Goal: Information Seeking & Learning: Learn about a topic

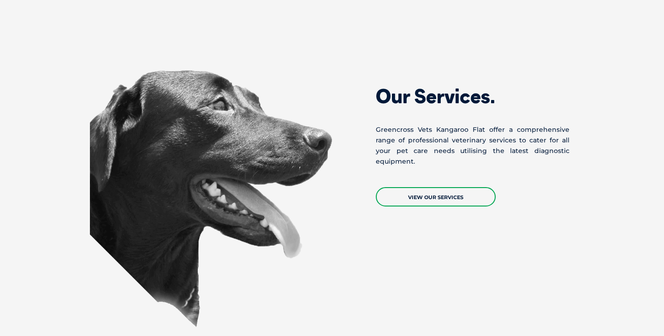
scroll to position [652, 0]
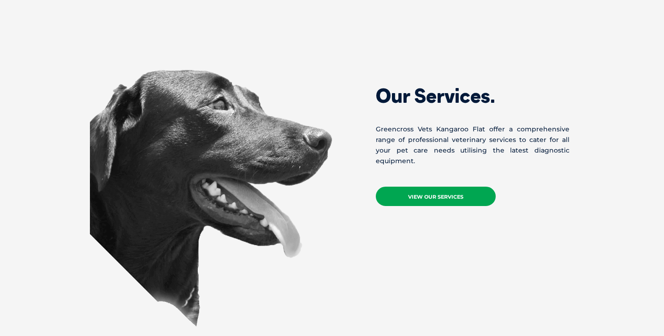
click at [408, 196] on link "View Our Services" at bounding box center [436, 196] width 120 height 19
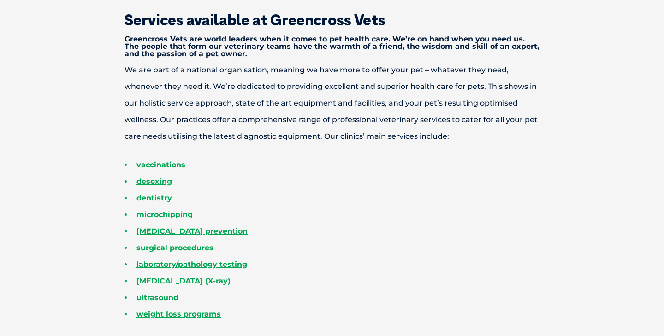
scroll to position [268, 0]
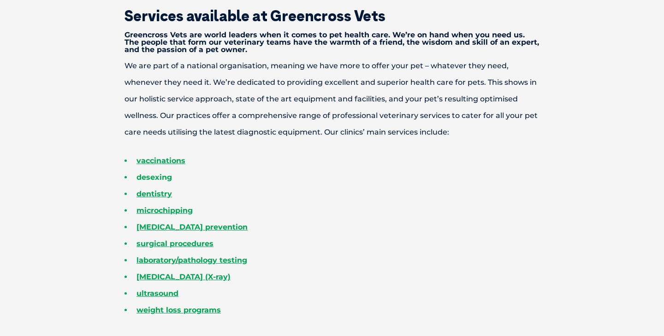
click at [162, 178] on link "desexing" at bounding box center [153, 177] width 35 height 9
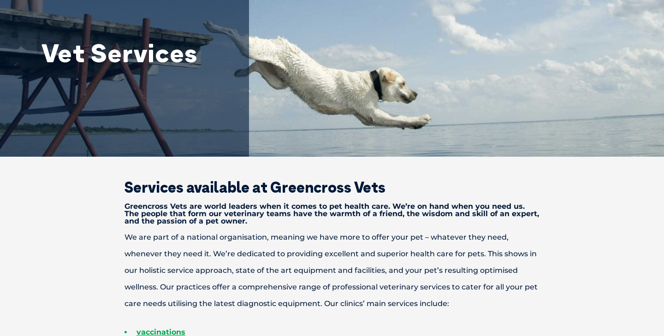
scroll to position [0, 0]
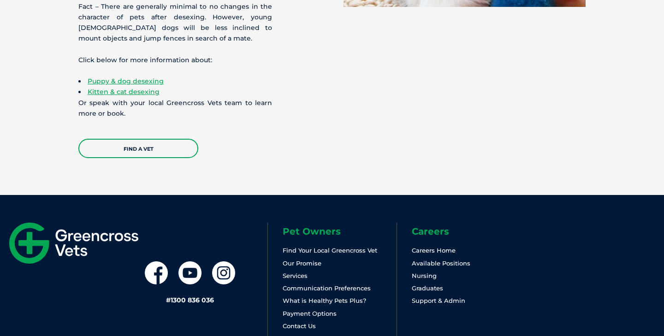
scroll to position [2872, 0]
